Goal: Obtain resource: Download file/media

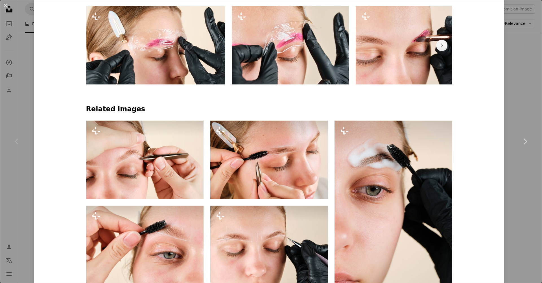
scroll to position [363, 0]
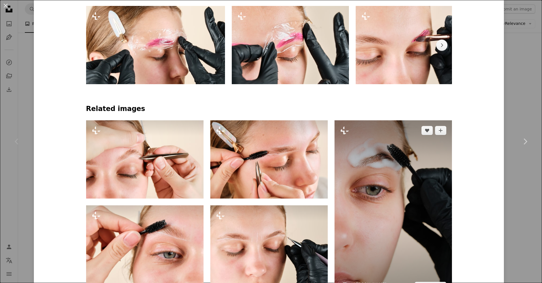
click at [371, 185] on img at bounding box center [392, 208] width 117 height 176
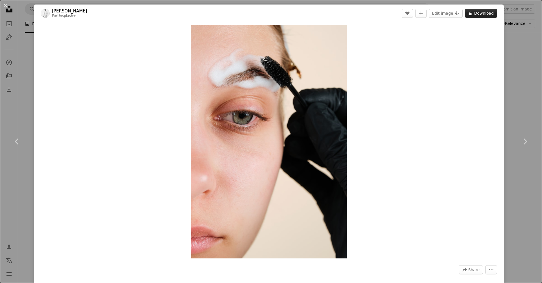
click at [470, 15] on button "A lock Download" at bounding box center [481, 13] width 32 height 9
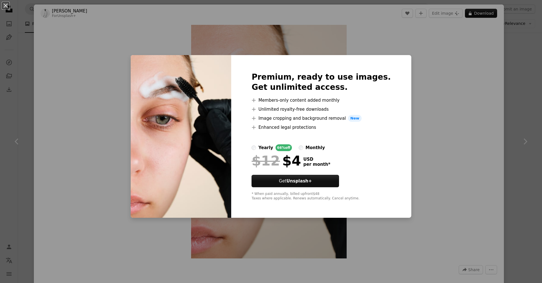
click at [423, 125] on div "An X shape Premium, ready to use images. Get unlimited access. A plus sign Memb…" at bounding box center [271, 141] width 542 height 283
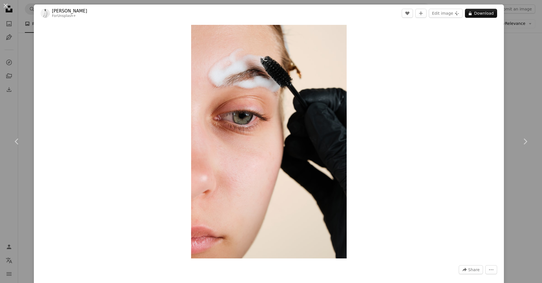
click at [423, 125] on div "Zoom in" at bounding box center [269, 141] width 470 height 239
